Goal: Information Seeking & Learning: Learn about a topic

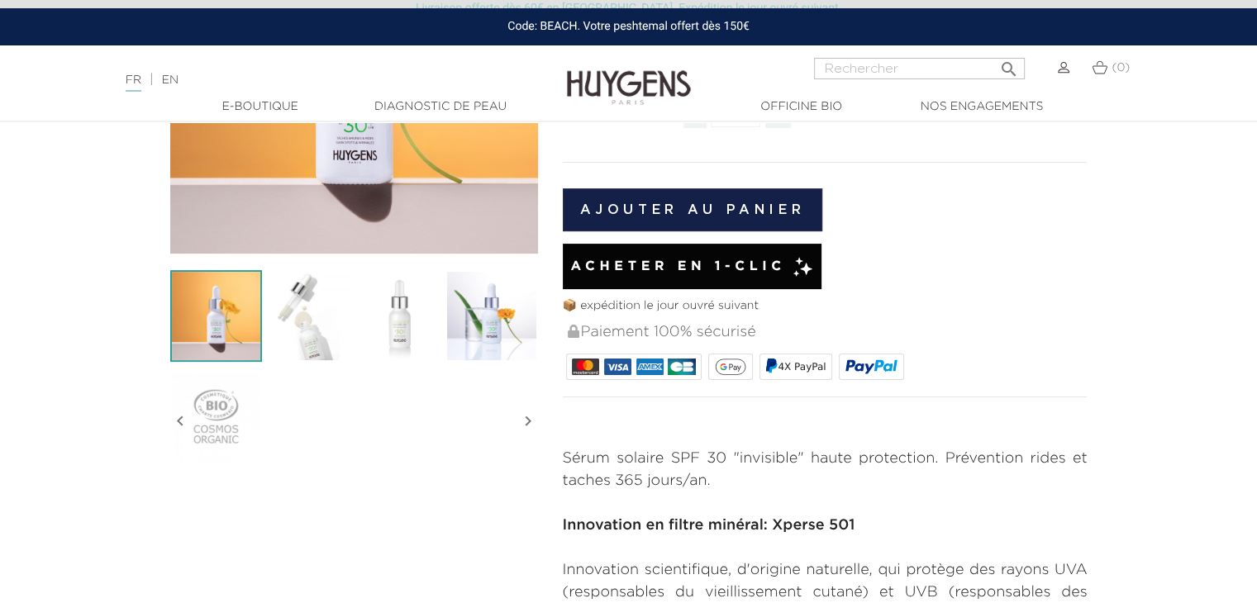
scroll to position [331, 0]
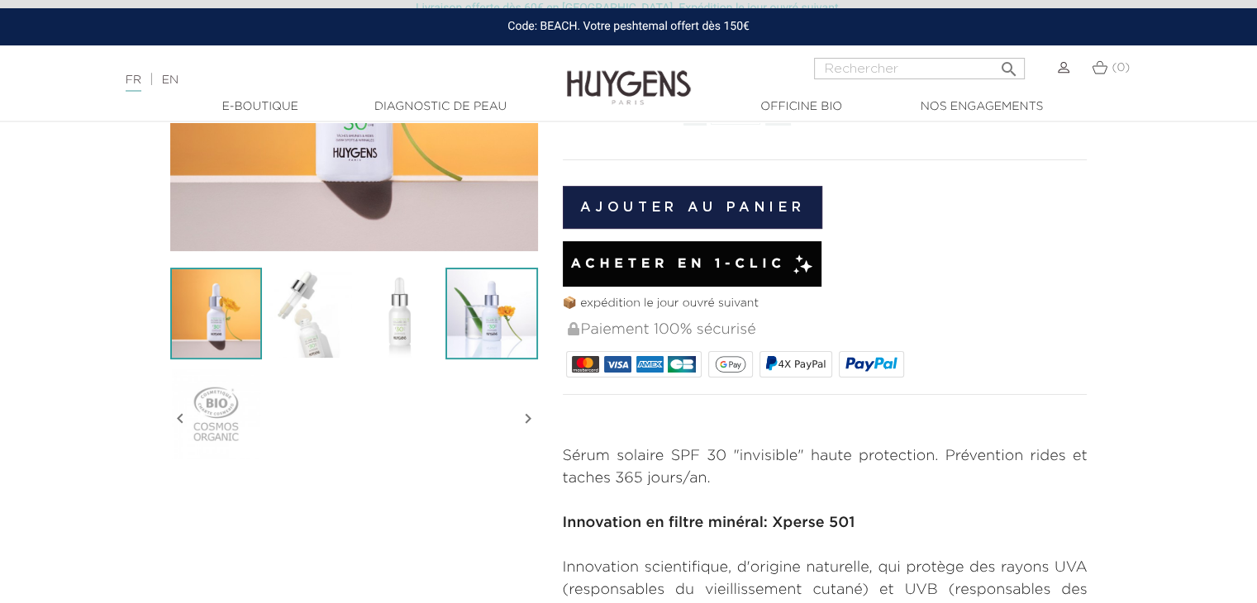
click at [492, 311] on img at bounding box center [491, 314] width 92 height 92
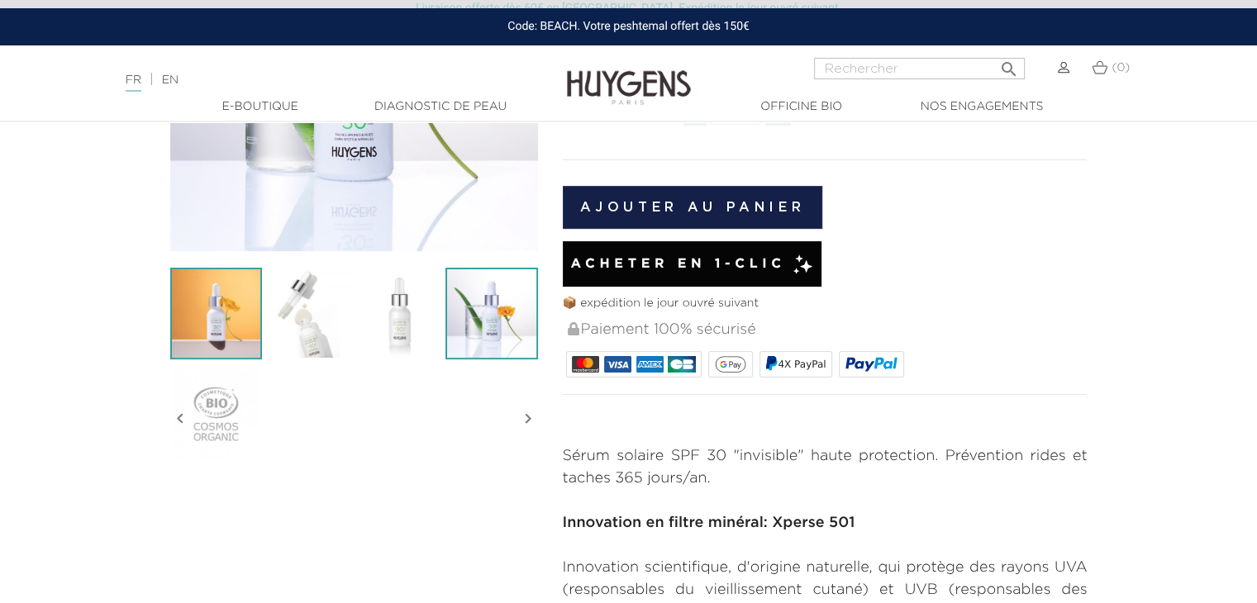
click at [235, 315] on img at bounding box center [216, 314] width 92 height 92
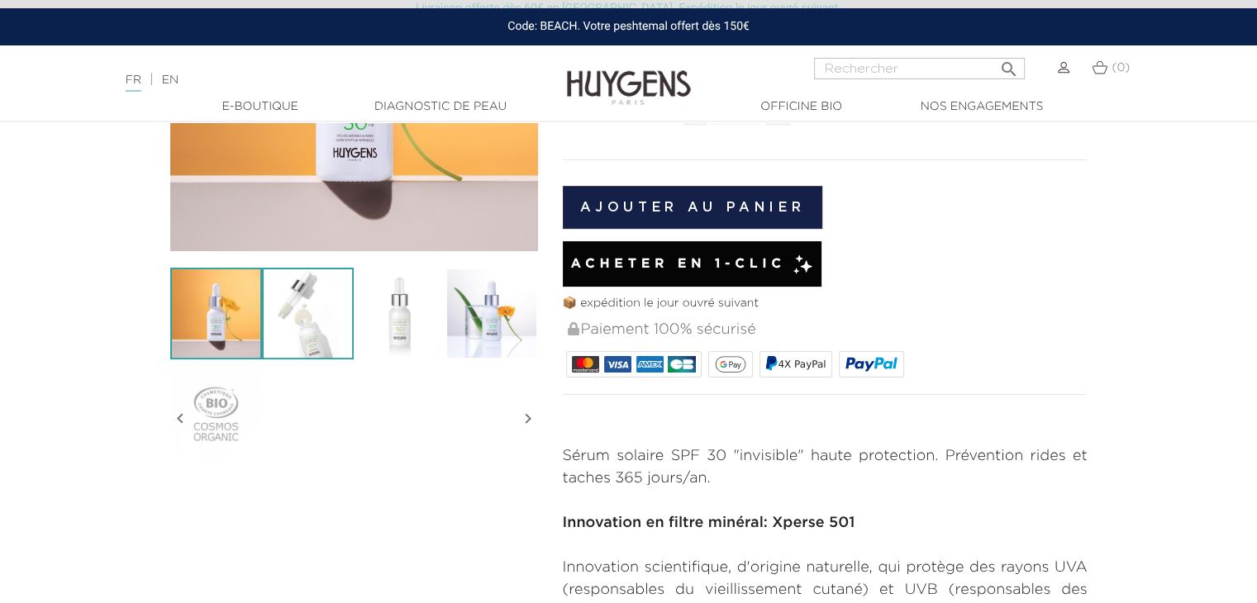
click at [290, 313] on img at bounding box center [308, 314] width 92 height 92
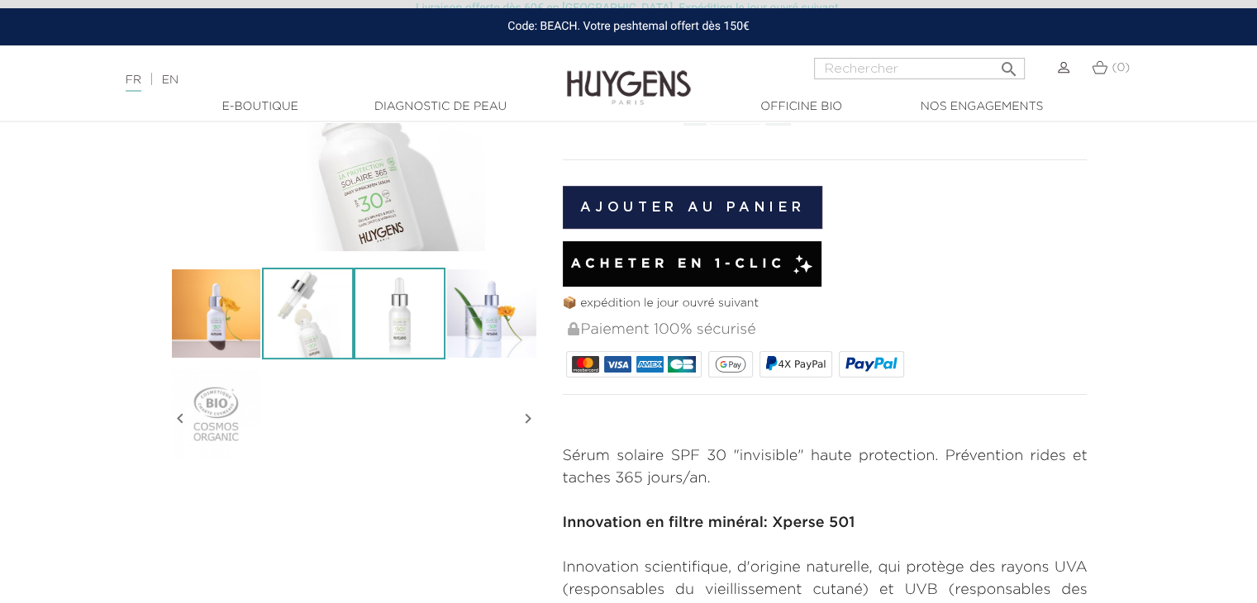
click at [372, 309] on img at bounding box center [400, 314] width 92 height 92
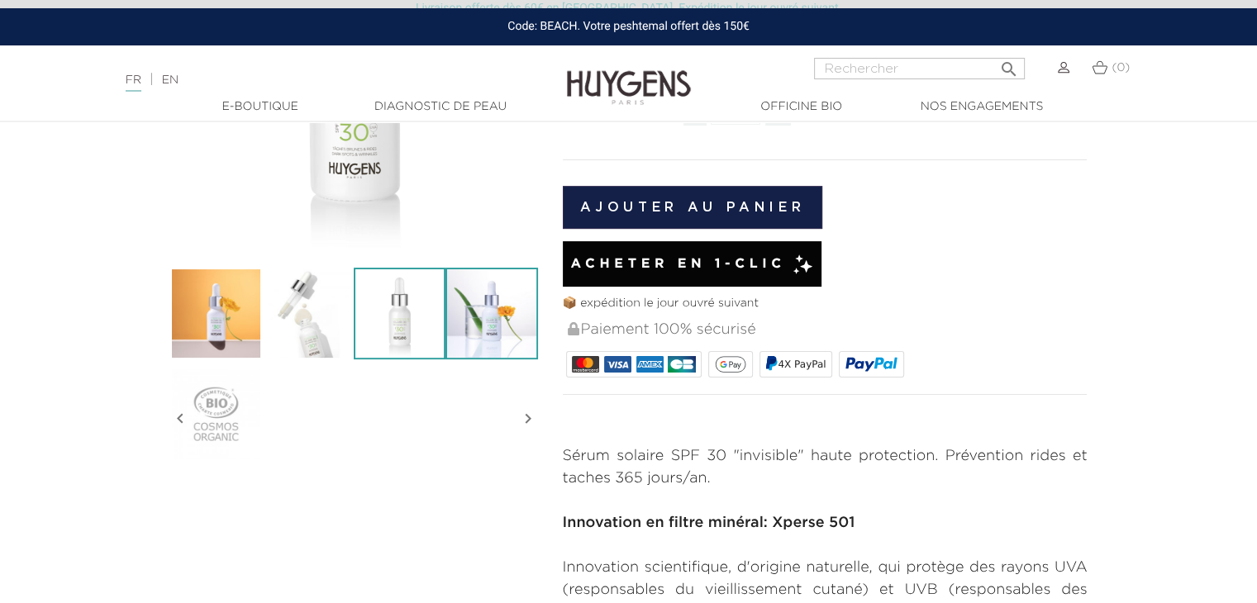
click at [489, 315] on img at bounding box center [491, 314] width 92 height 92
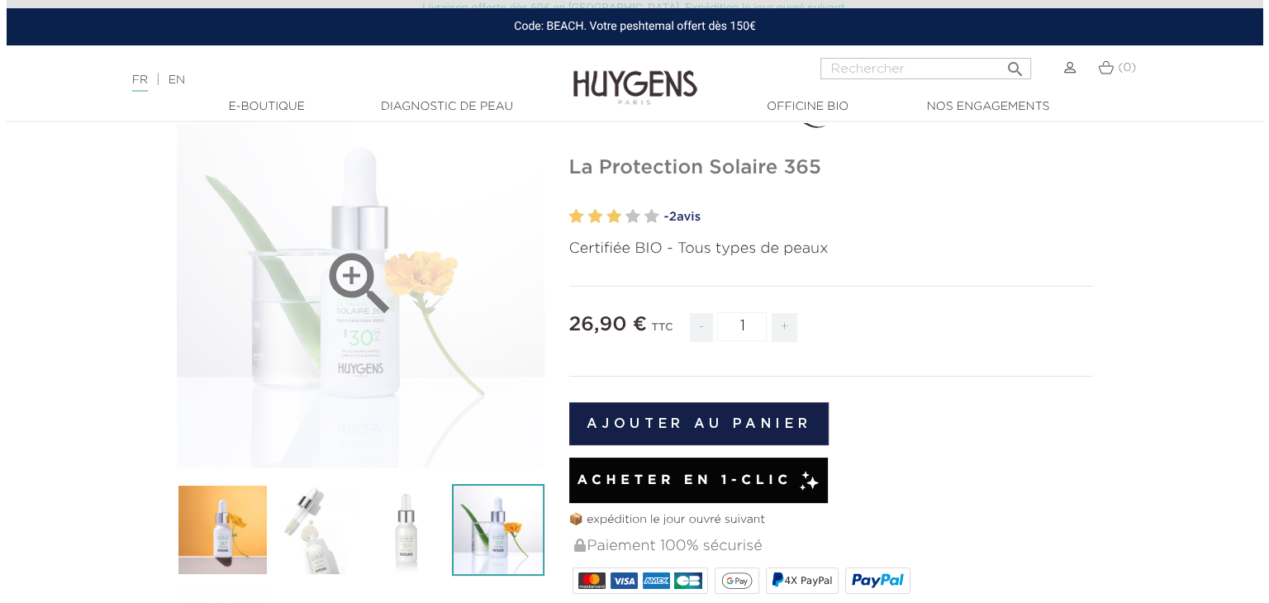
scroll to position [83, 0]
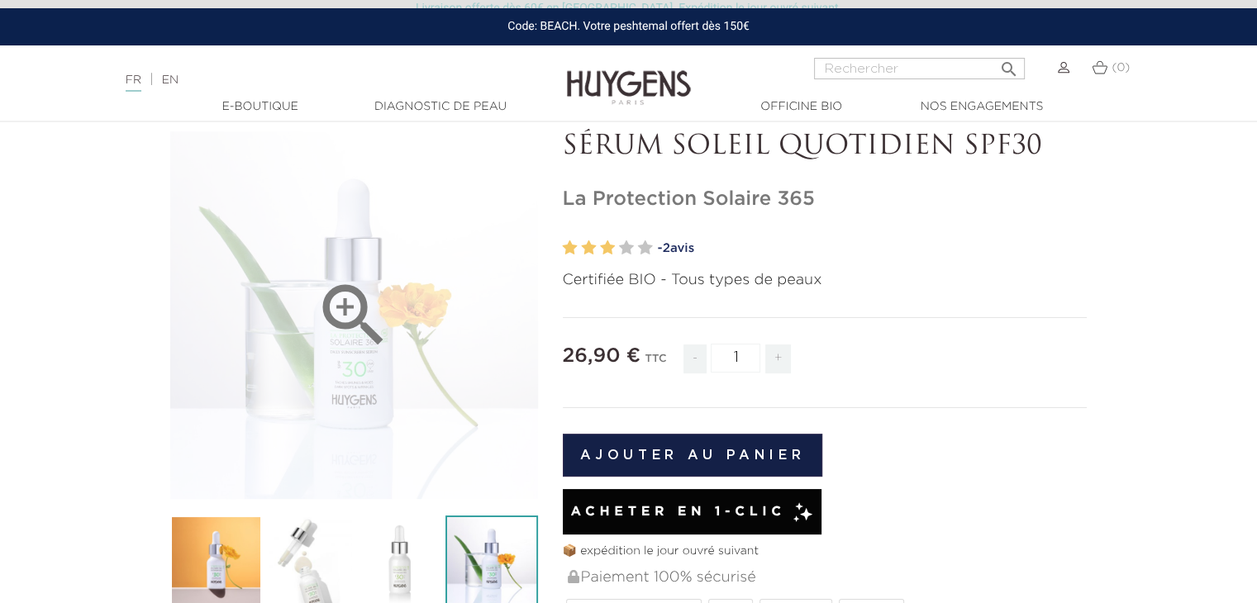
click at [362, 331] on icon "" at bounding box center [353, 315] width 83 height 83
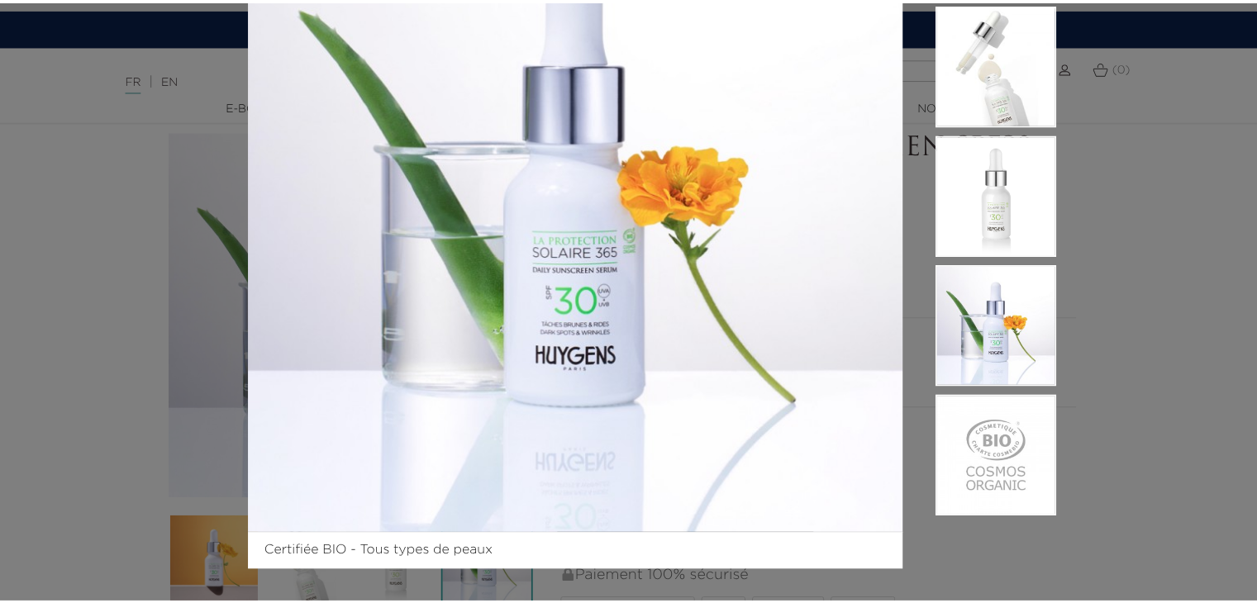
scroll to position [169, 0]
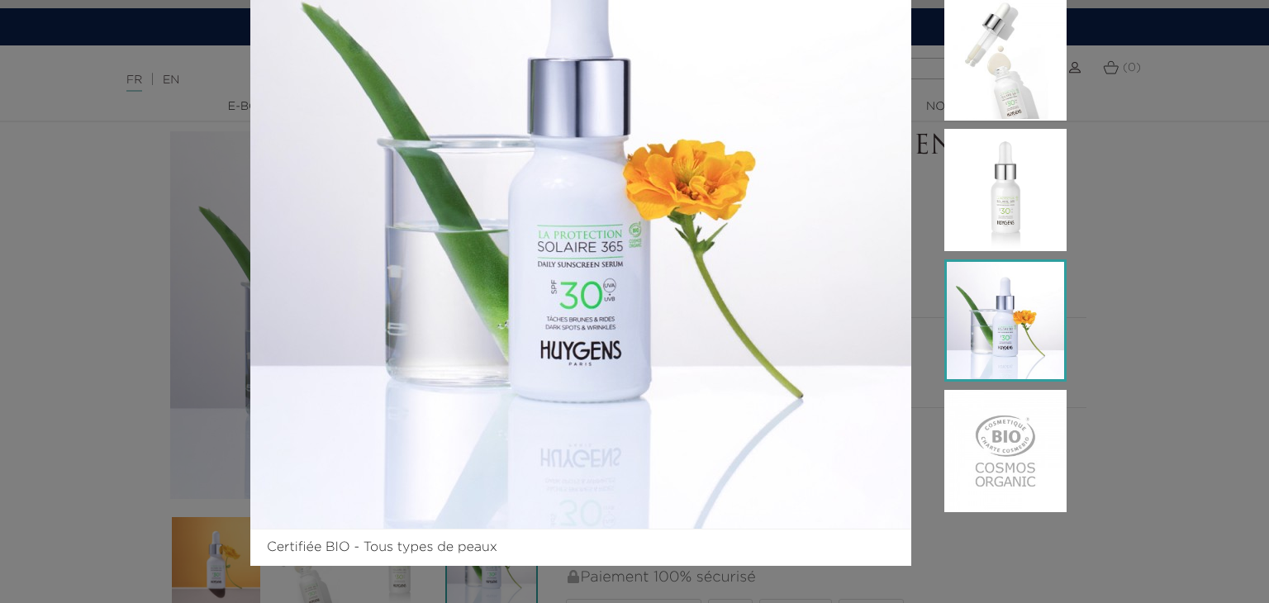
click at [1000, 304] on img at bounding box center [1006, 320] width 122 height 122
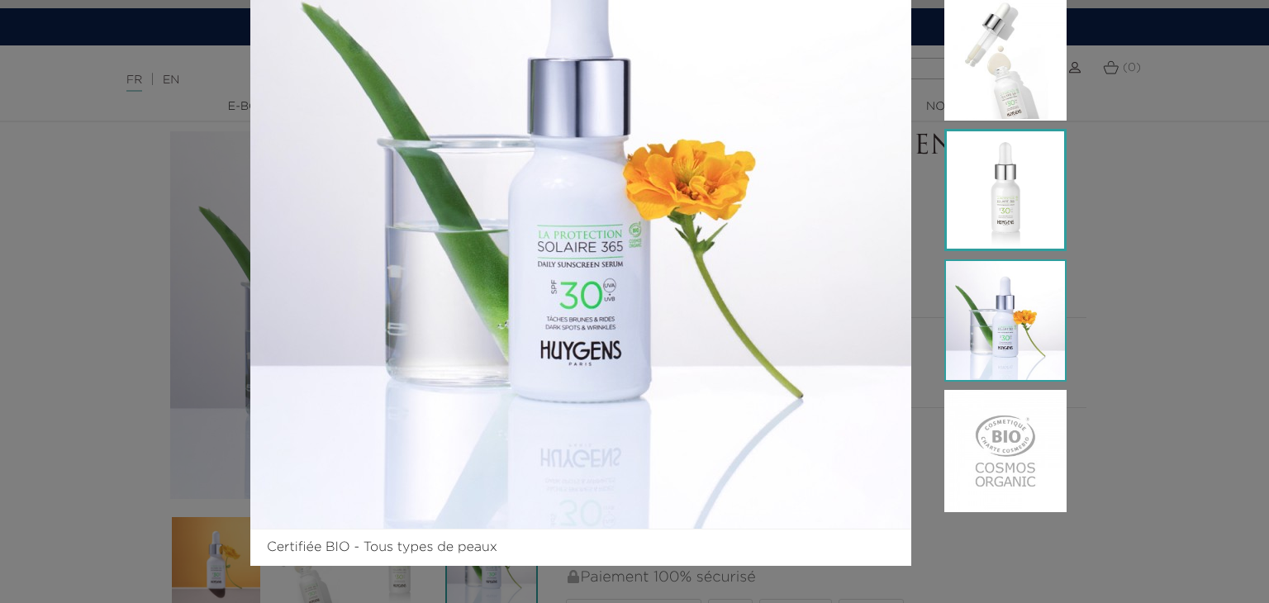
click at [982, 171] on img at bounding box center [1006, 190] width 122 height 122
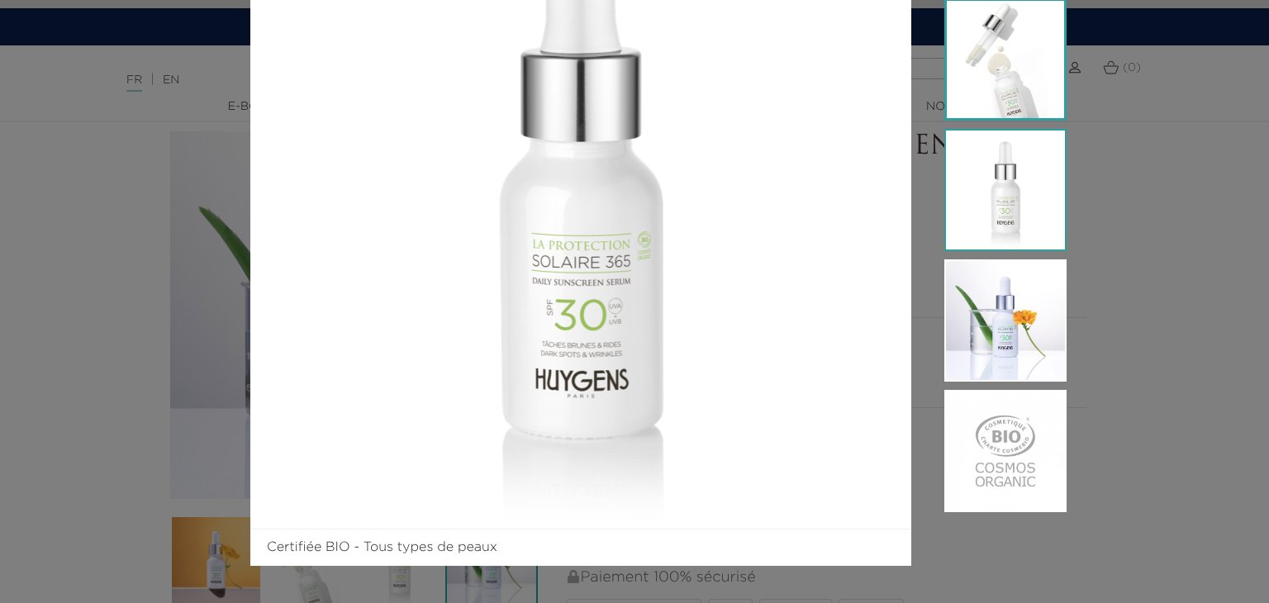
click at [1018, 84] on img at bounding box center [1006, 59] width 122 height 122
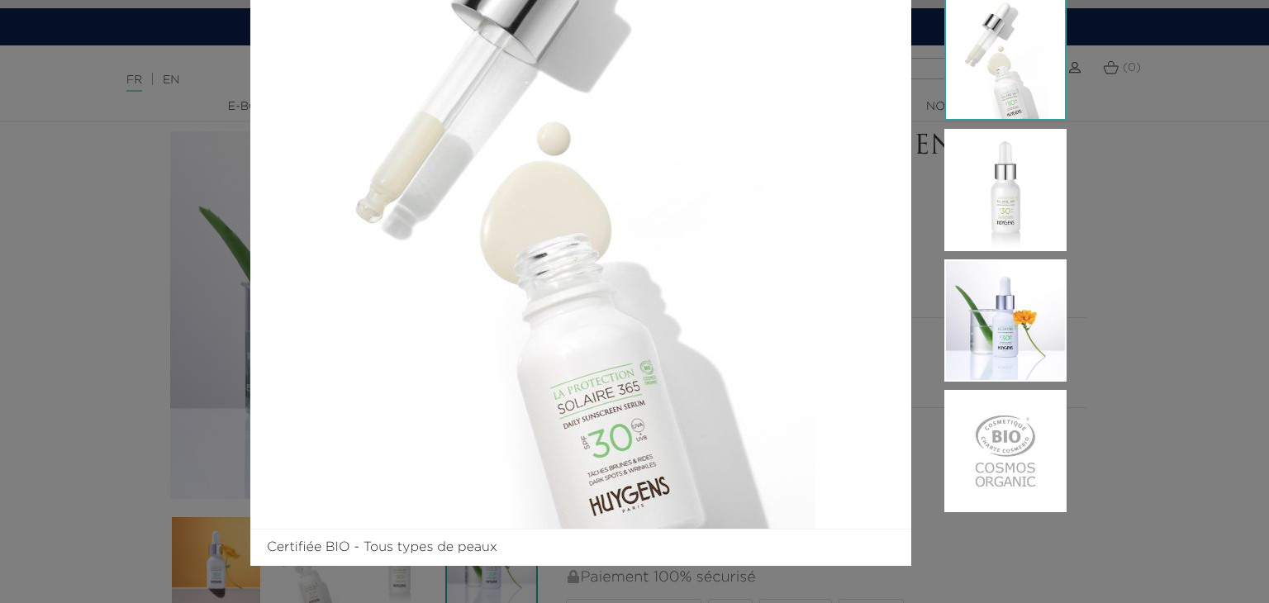
click at [1177, 154] on div "Certifiée BIO - Tous types de peaux" at bounding box center [634, 301] width 1269 height 603
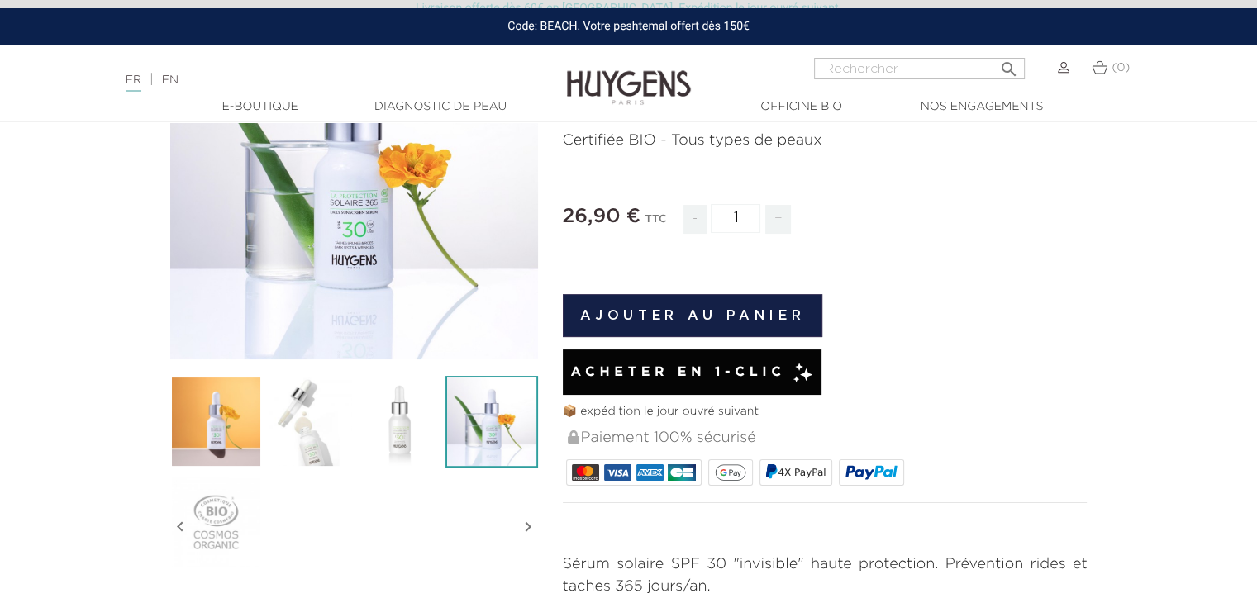
scroll to position [248, 0]
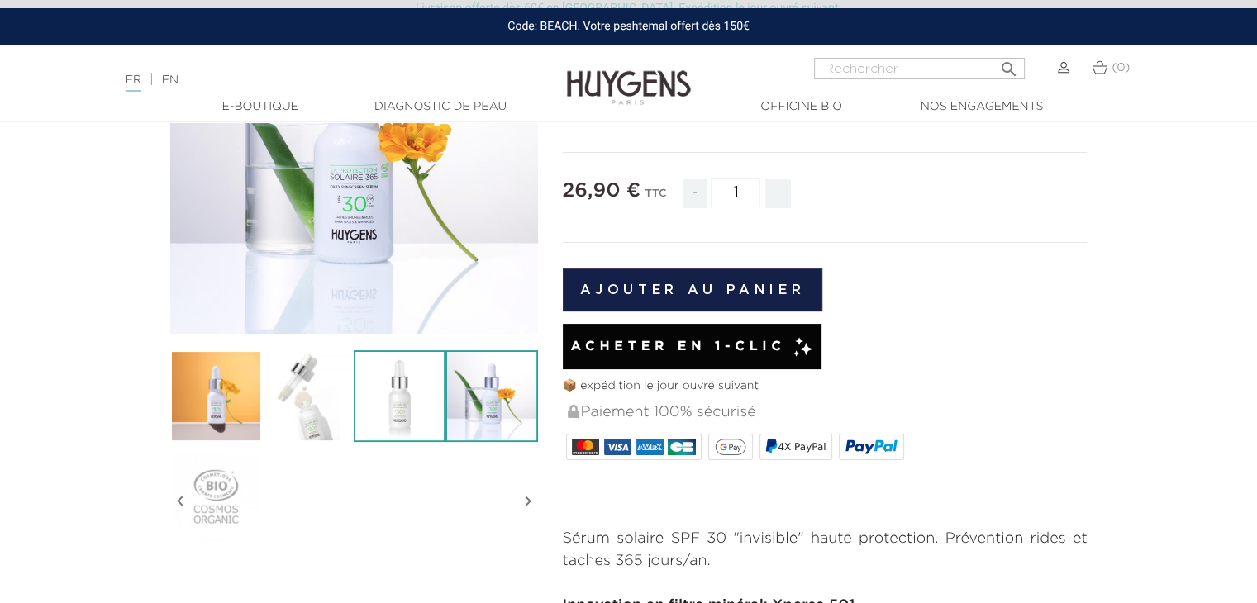
click at [402, 401] on img at bounding box center [400, 396] width 92 height 92
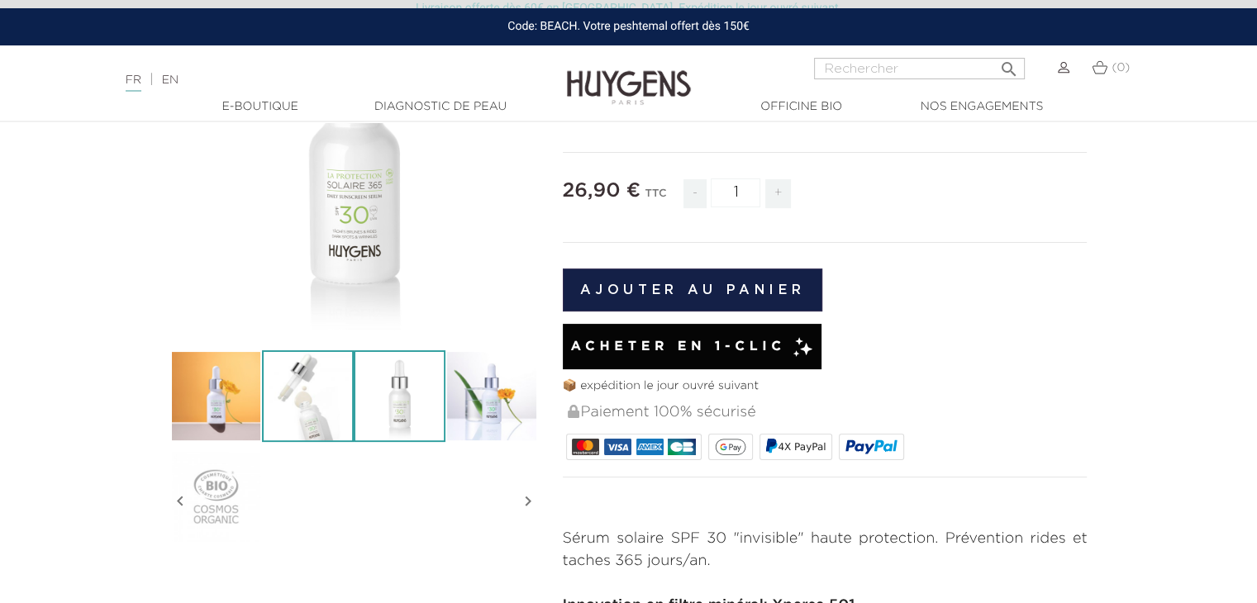
click at [346, 393] on img at bounding box center [308, 396] width 92 height 92
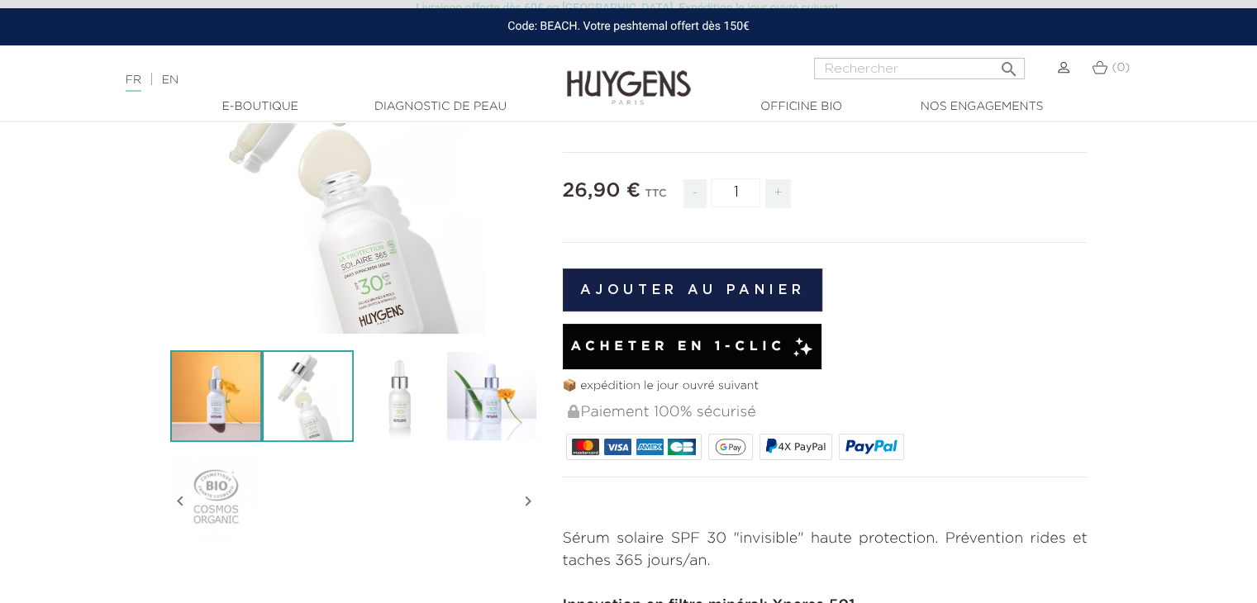
click at [245, 401] on img at bounding box center [216, 396] width 92 height 92
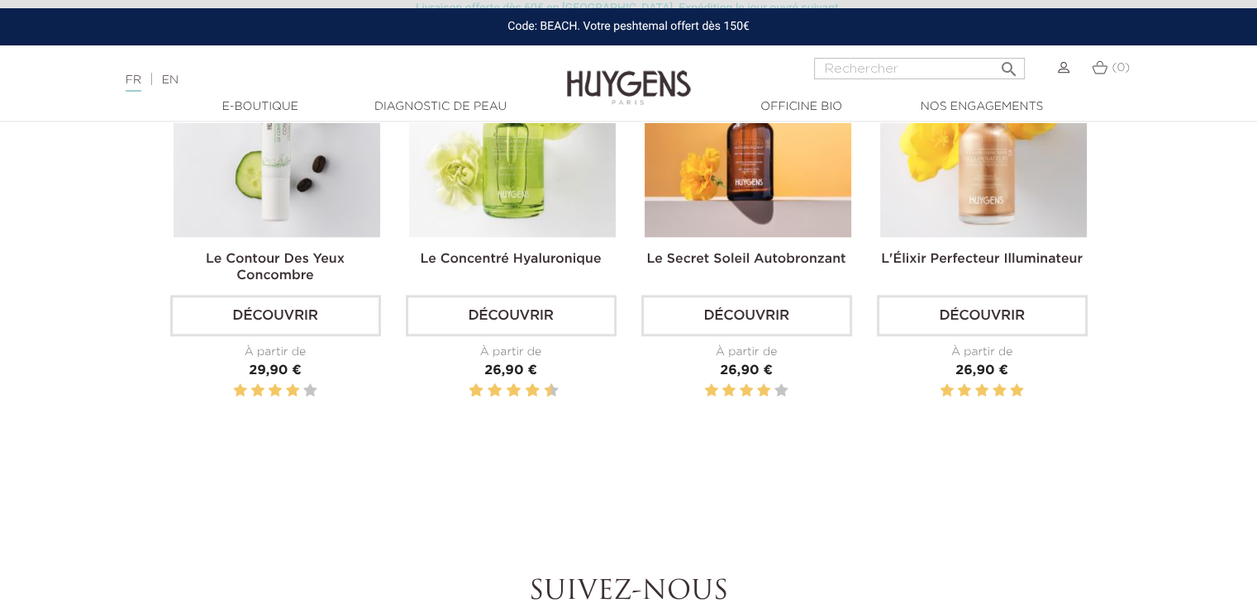
scroll to position [1570, 0]
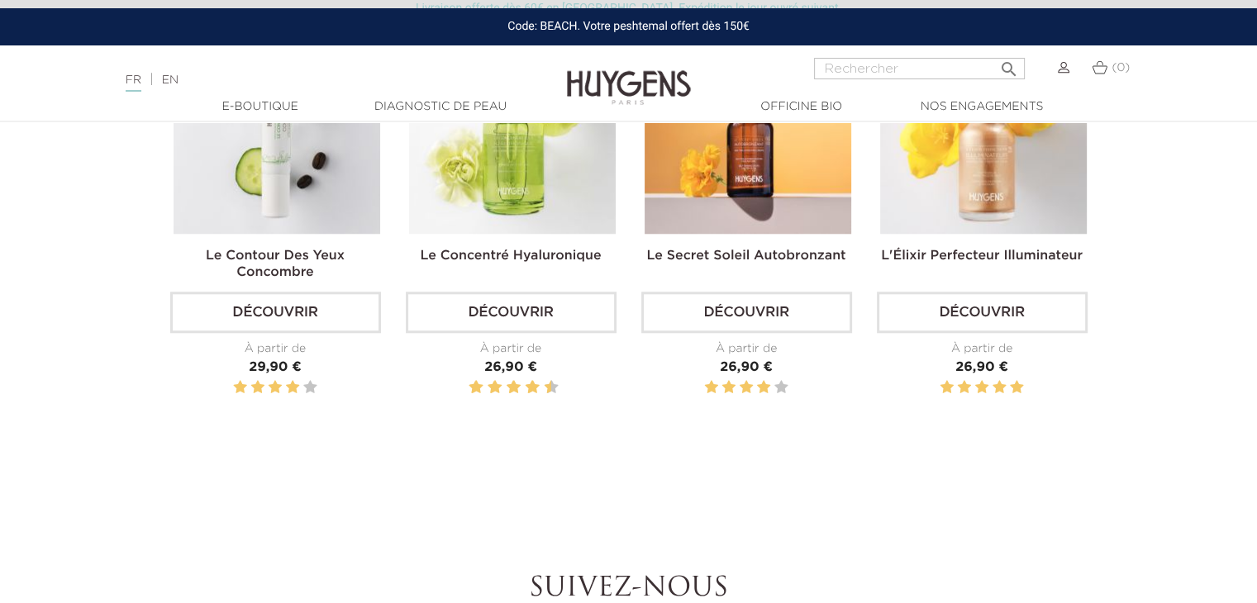
click at [515, 184] on img at bounding box center [512, 130] width 207 height 207
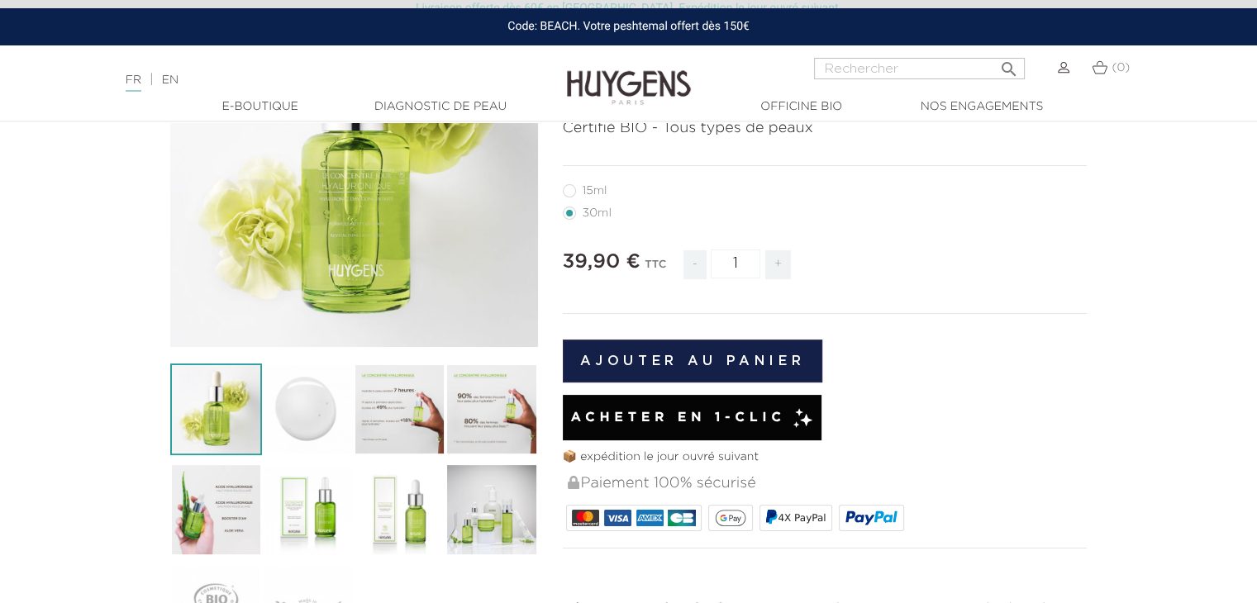
scroll to position [248, 0]
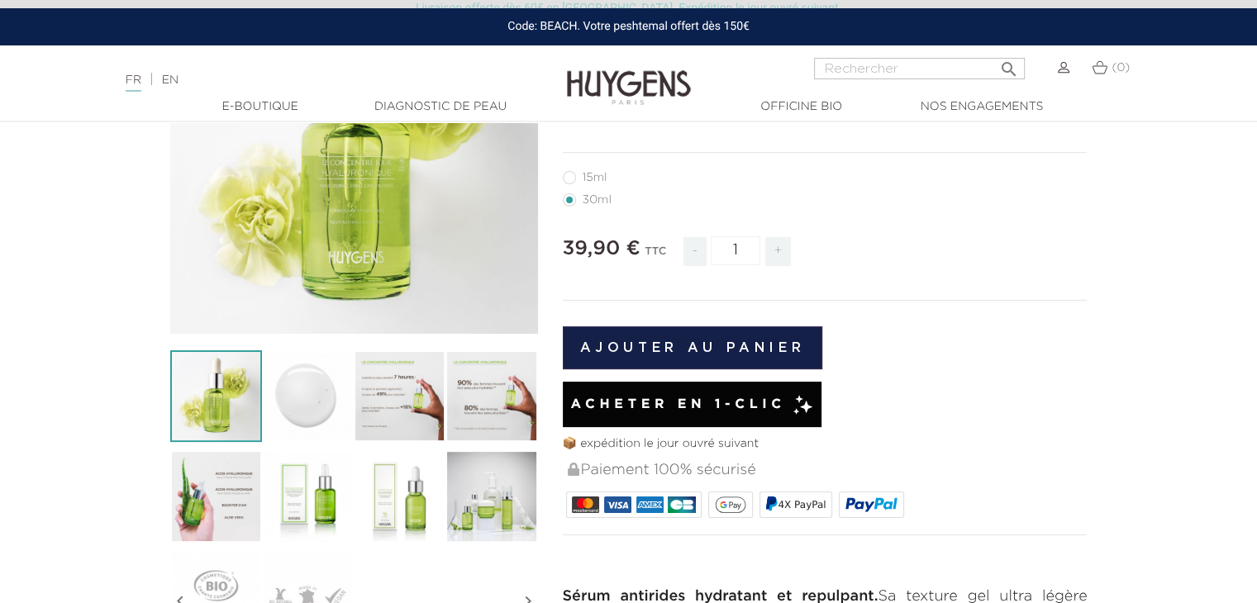
click at [571, 178] on label12"] "15ml" at bounding box center [595, 177] width 64 height 13
radio input "true"
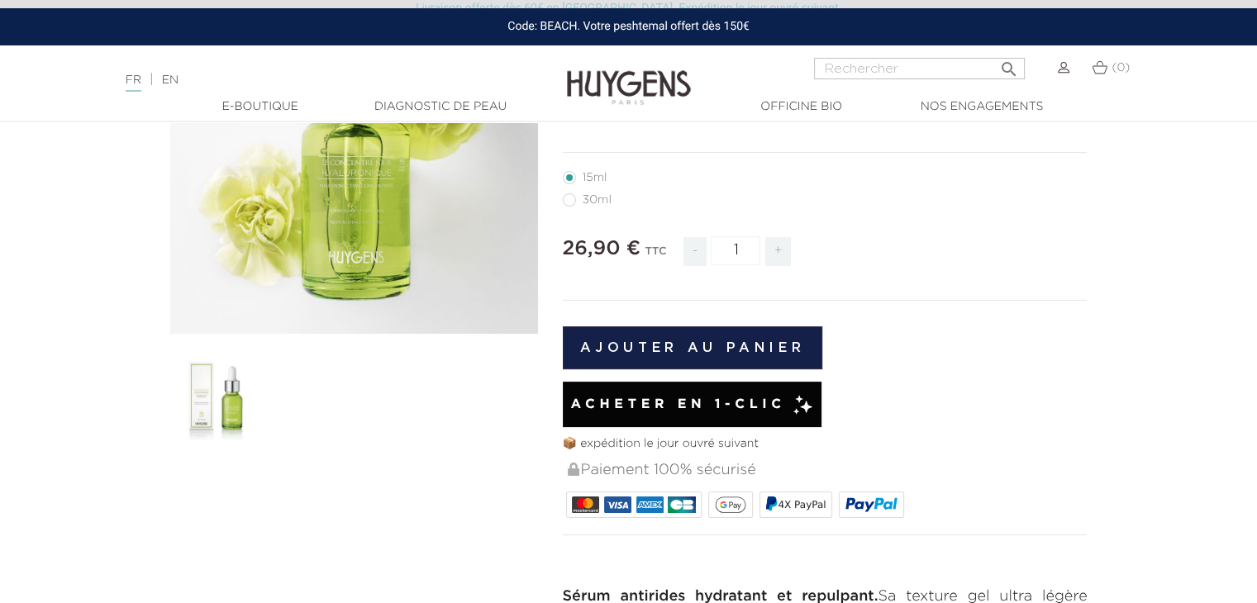
scroll to position [47, 0]
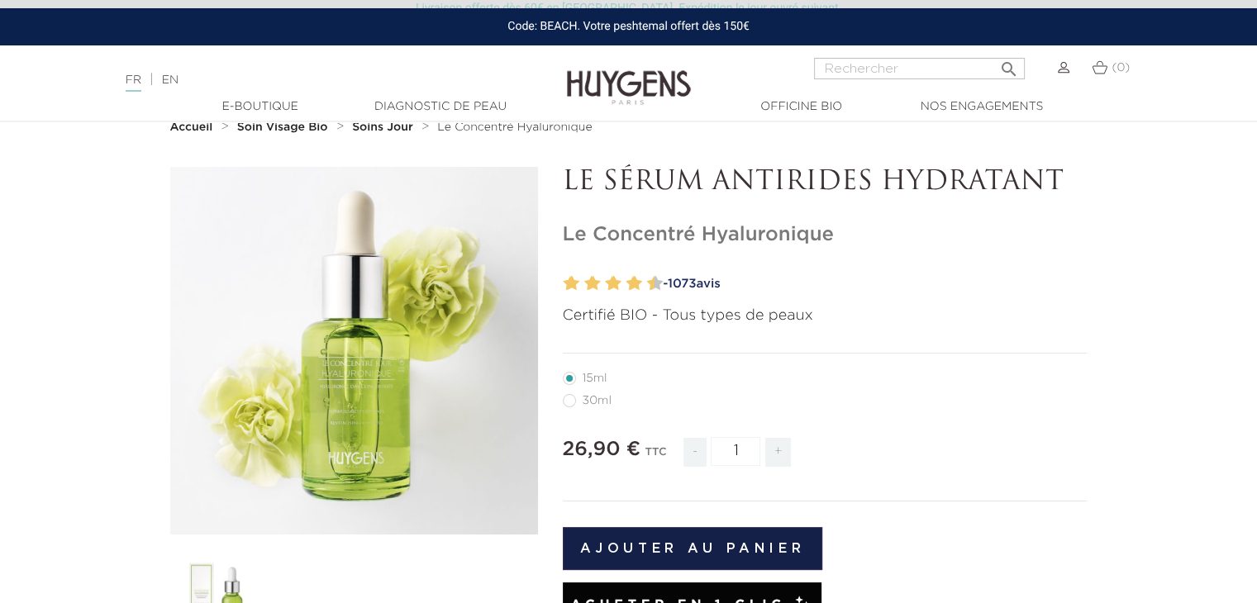
click at [569, 397] on label22"] "30ml" at bounding box center [597, 400] width 69 height 13
radio input "true"
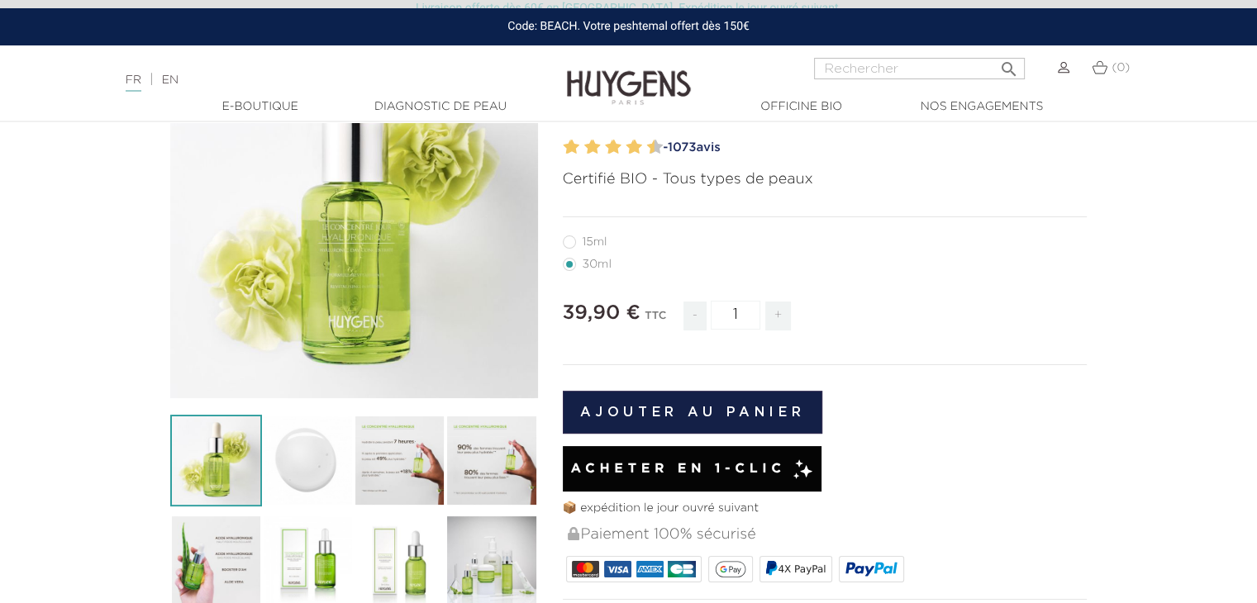
scroll to position [212, 0]
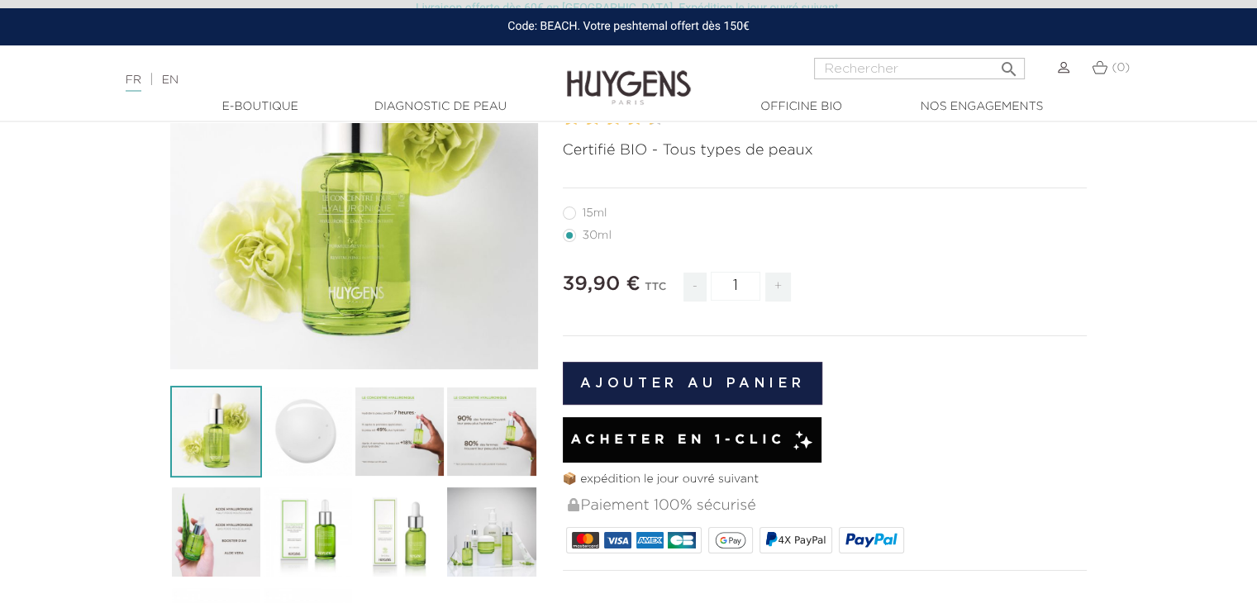
click at [571, 213] on label12"] "15ml" at bounding box center [595, 213] width 64 height 13
radio input "true"
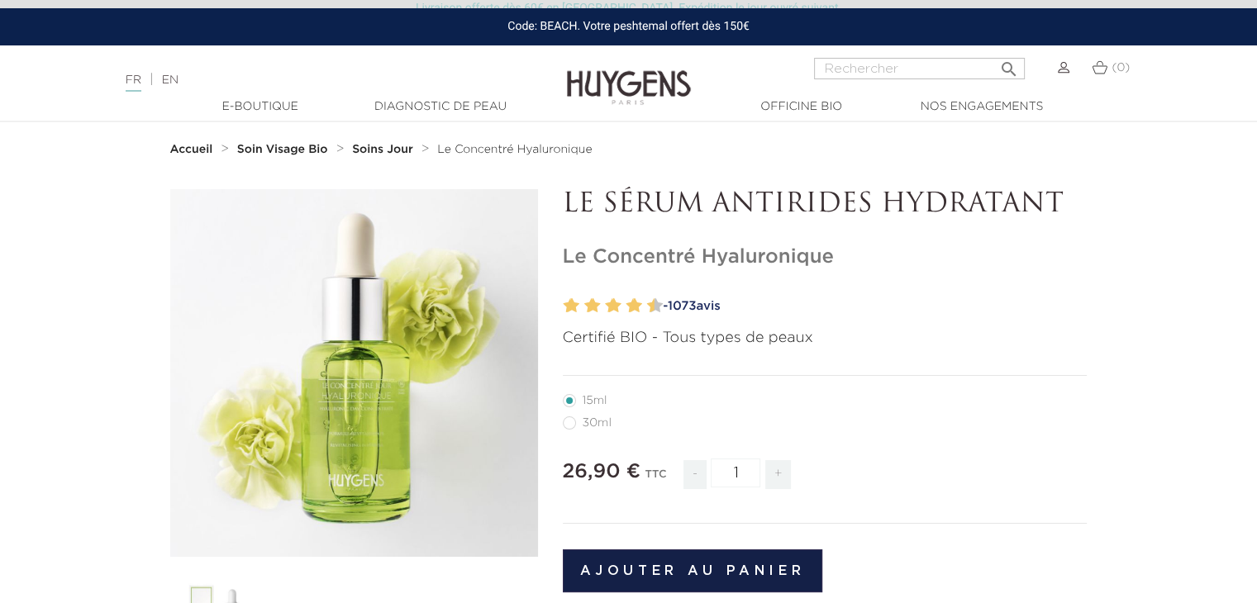
click at [568, 427] on label22"] "30ml" at bounding box center [597, 422] width 69 height 13
radio input "true"
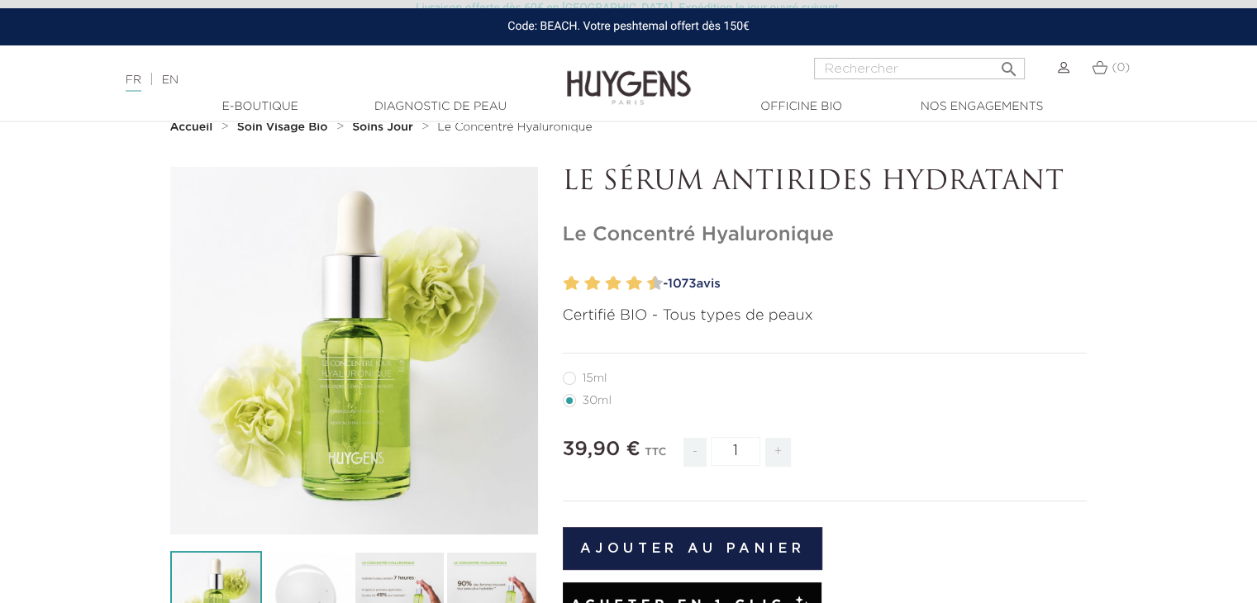
radio input "true"
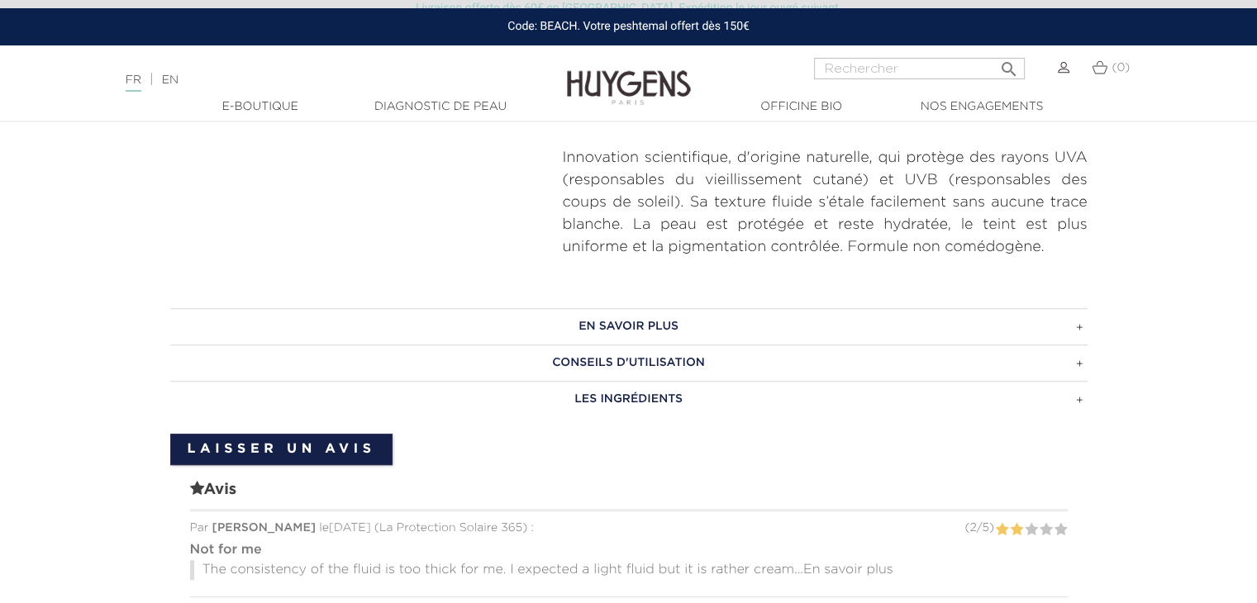
scroll to position [744, 0]
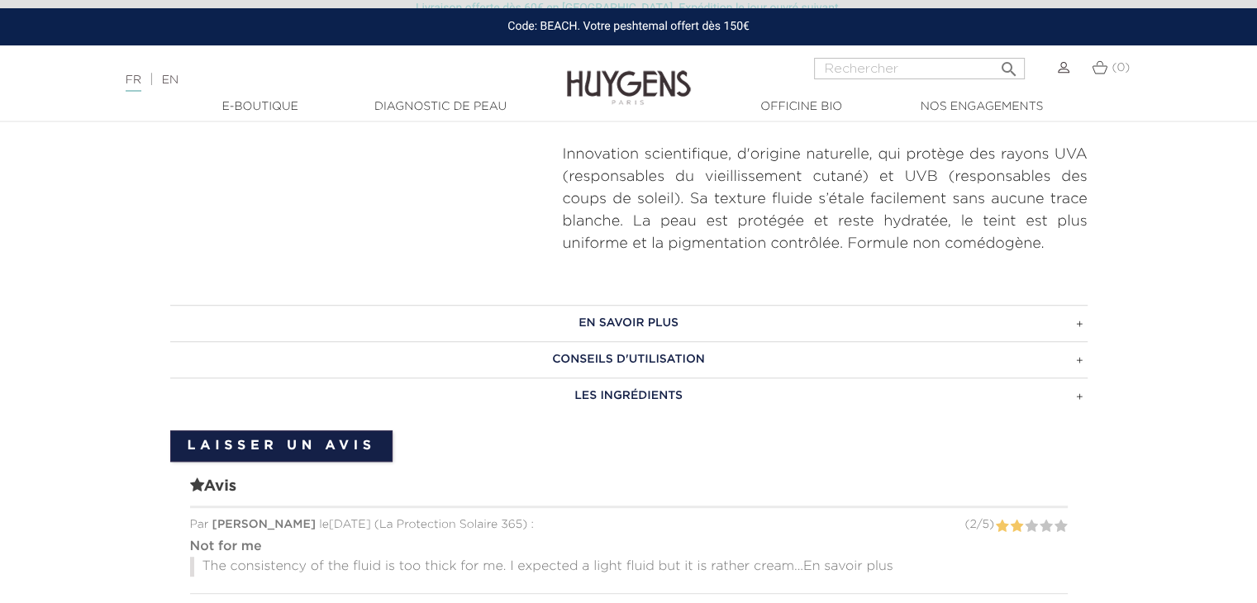
click at [615, 319] on h3 "EN SAVOIR PLUS" at bounding box center [628, 323] width 917 height 36
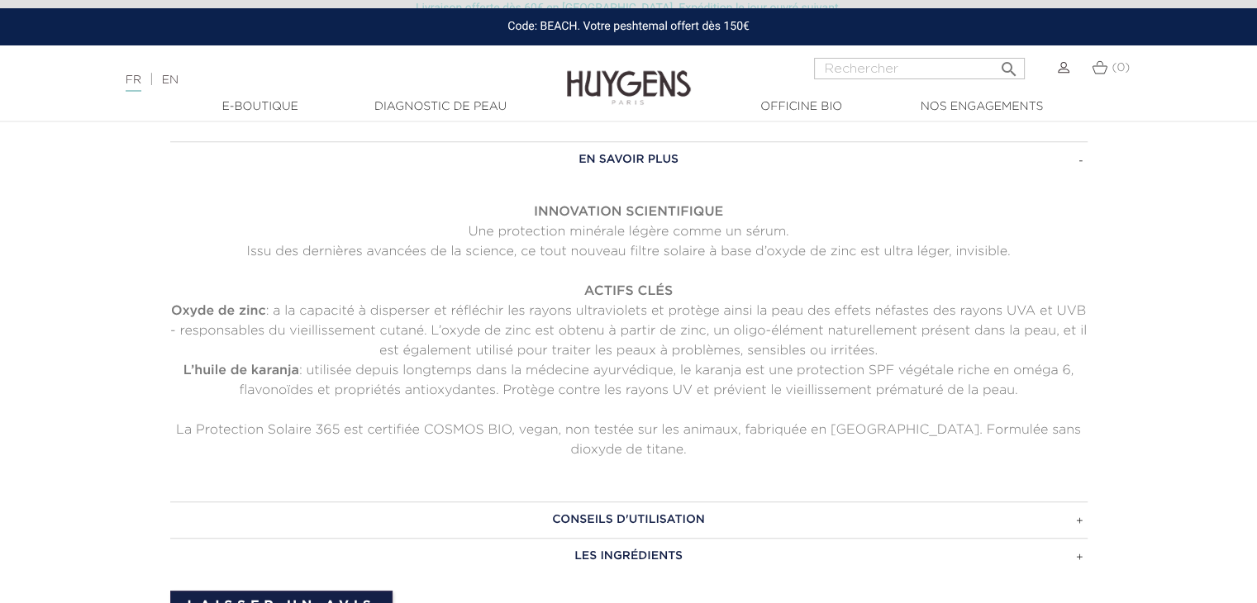
scroll to position [909, 0]
click at [659, 511] on h3 "CONSEILS D'UTILISATION" at bounding box center [628, 518] width 917 height 36
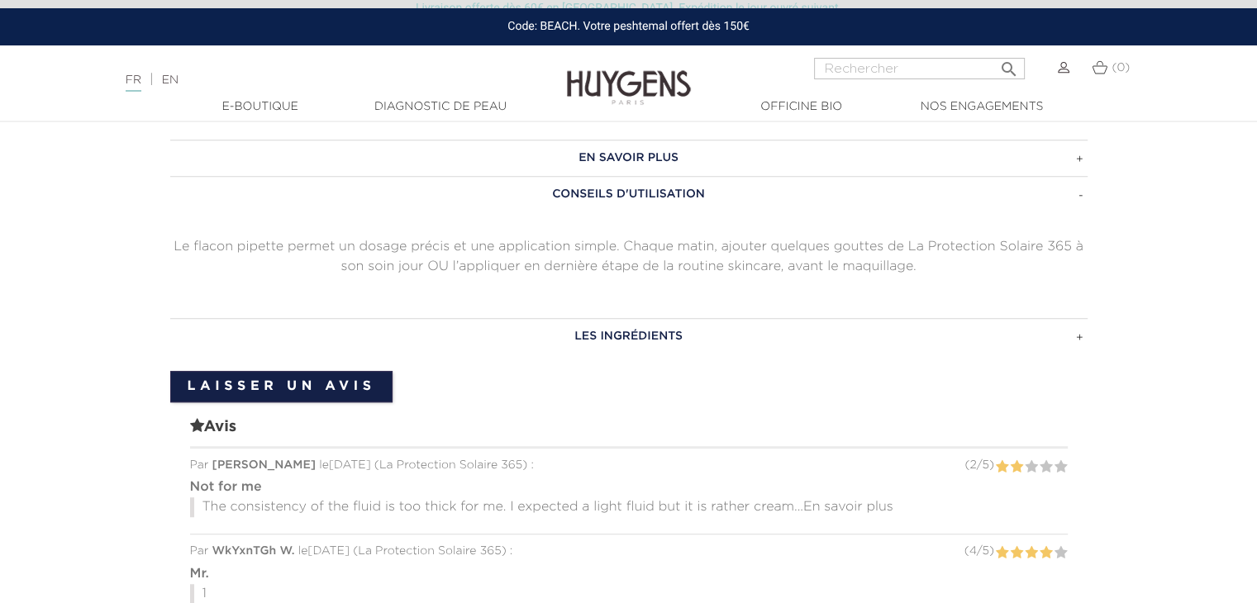
click at [641, 337] on h3 "LES INGRÉDIENTS" at bounding box center [628, 336] width 917 height 36
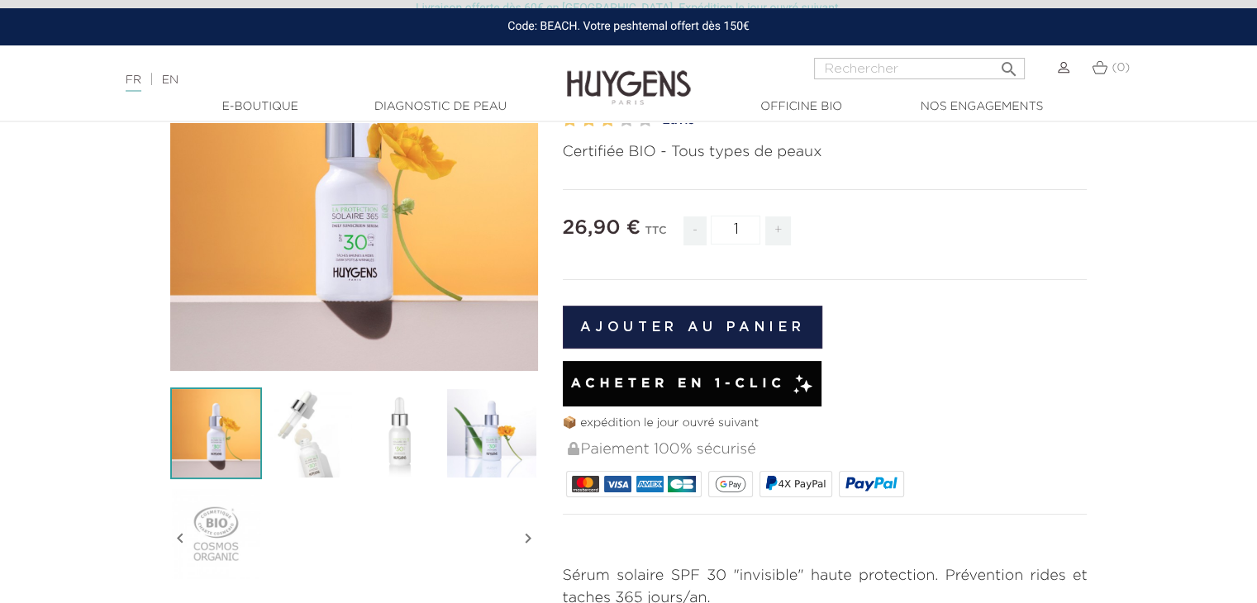
scroll to position [0, 0]
